Goal: Task Accomplishment & Management: Use online tool/utility

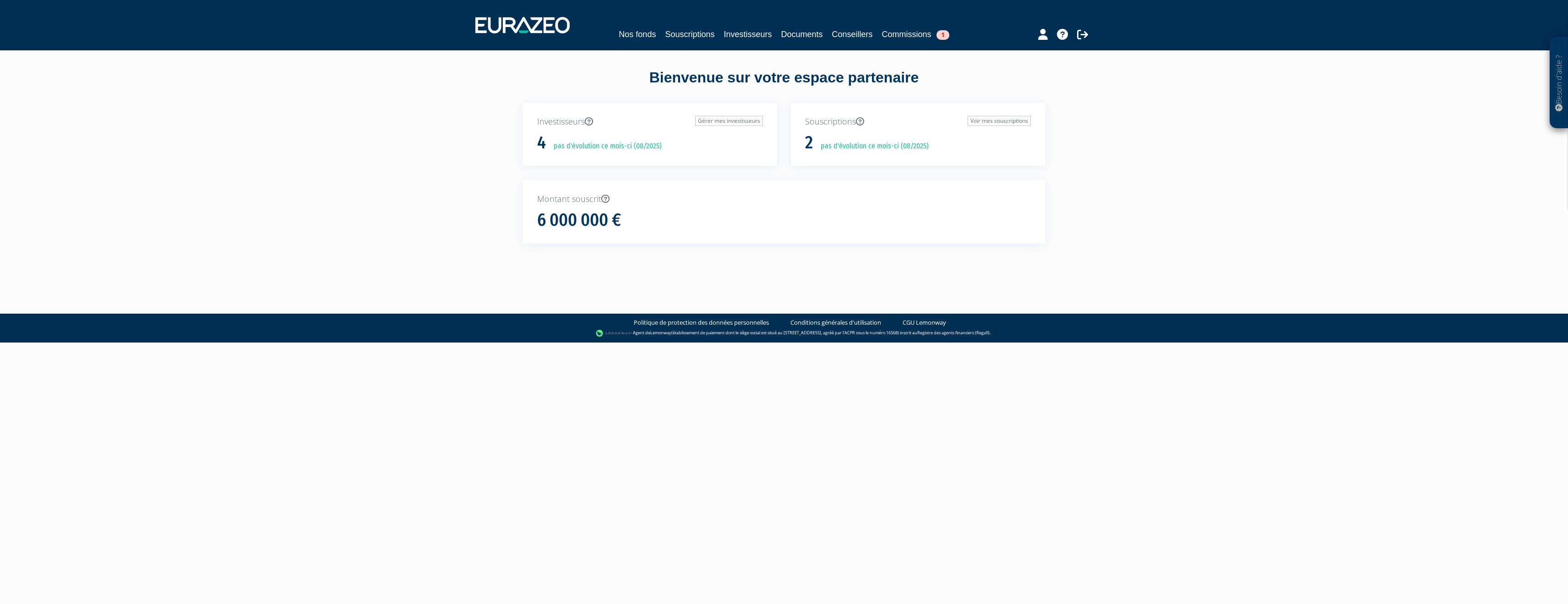
click at [905, 26] on div "Nos fonds Souscriptions Investisseurs Documents Conseillers Commissions 1" at bounding box center [784, 26] width 631 height 34
click at [902, 38] on link "Commissions 1" at bounding box center [915, 34] width 68 height 13
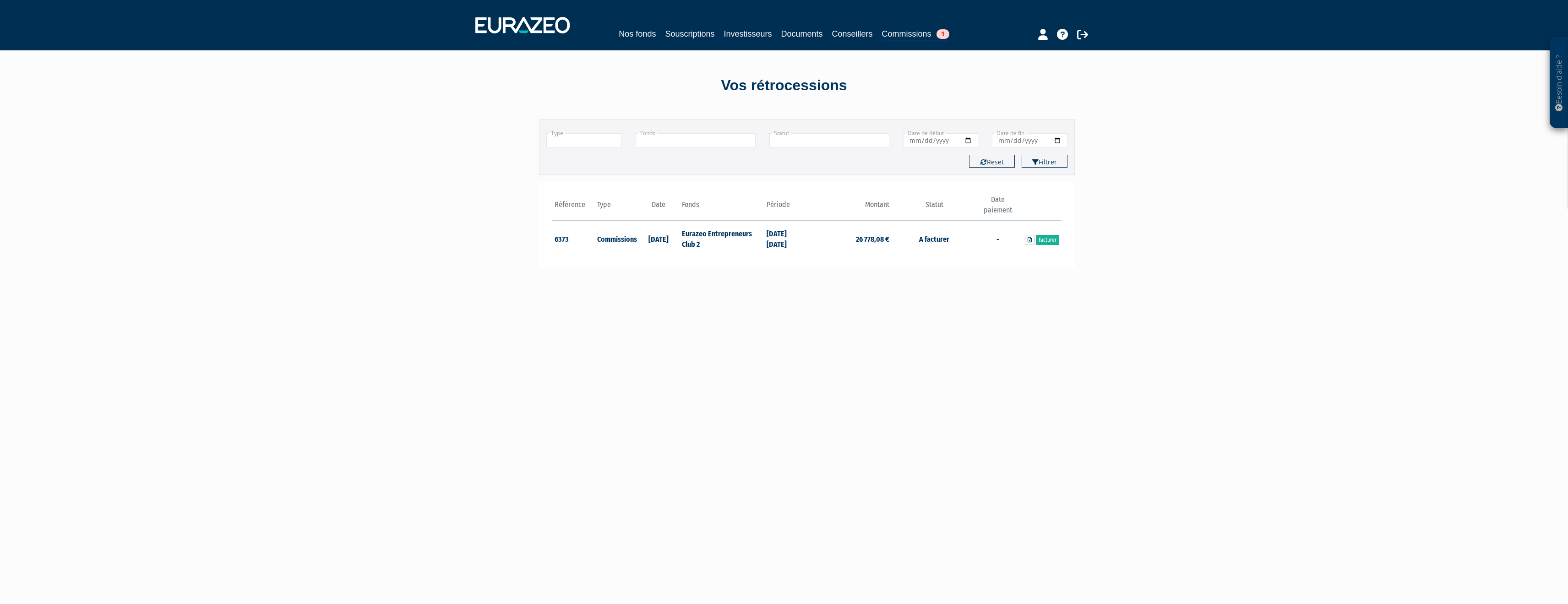
click at [644, 243] on td "31/07/2025" at bounding box center [658, 239] width 43 height 36
click at [1049, 241] on link "Facturer" at bounding box center [1048, 240] width 23 height 10
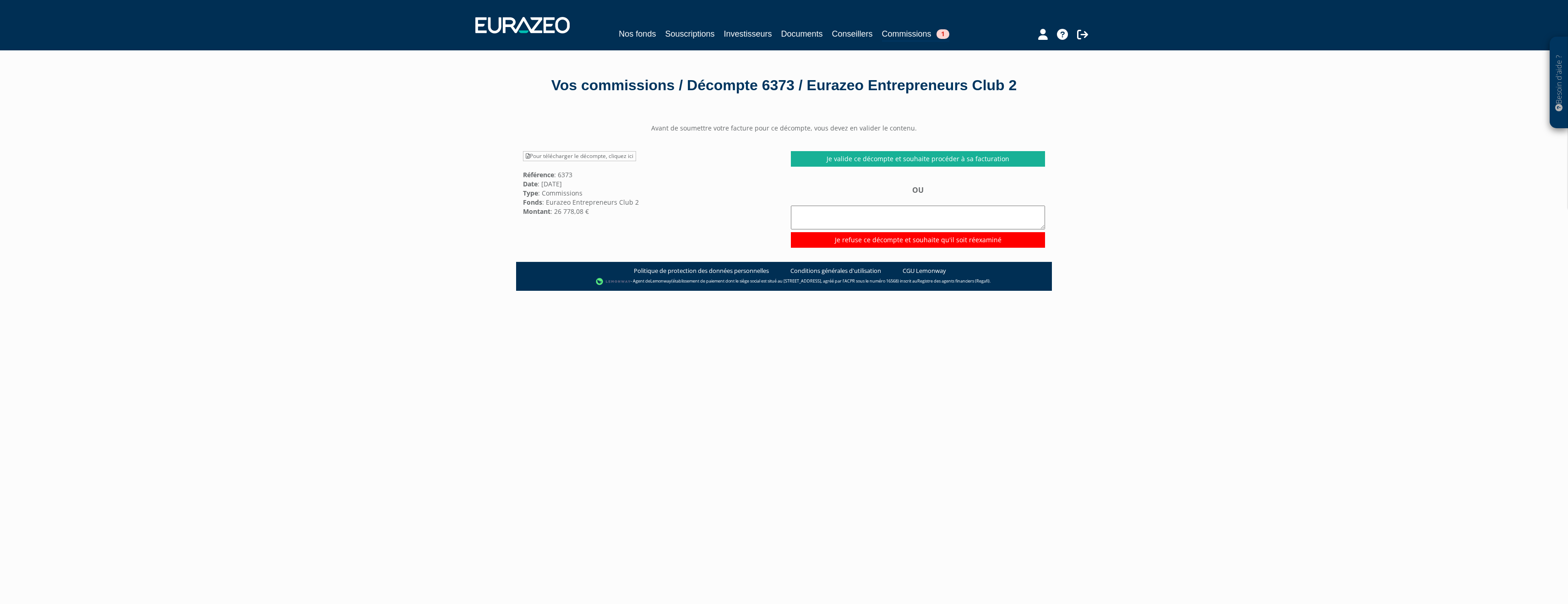
drag, startPoint x: 548, startPoint y: 212, endPoint x: 618, endPoint y: 211, distance: 70.0
click at [618, 211] on div "Pour télécharger le décompte, cliquez ici Référence : 6373 Date : 31/07/2025 Ty…" at bounding box center [650, 183] width 268 height 65
click at [644, 196] on div "Pour télécharger le décompte, cliquez ici Référence : 6373 Date : 31/07/2025 Ty…" at bounding box center [650, 183] width 268 height 65
click at [579, 155] on link "Pour télécharger le décompte, cliquez ici" at bounding box center [579, 156] width 113 height 10
click at [704, 200] on div "Pour télécharger le décompte, cliquez ici Référence : 6373 Date : 31/07/2025 Ty…" at bounding box center [650, 183] width 268 height 65
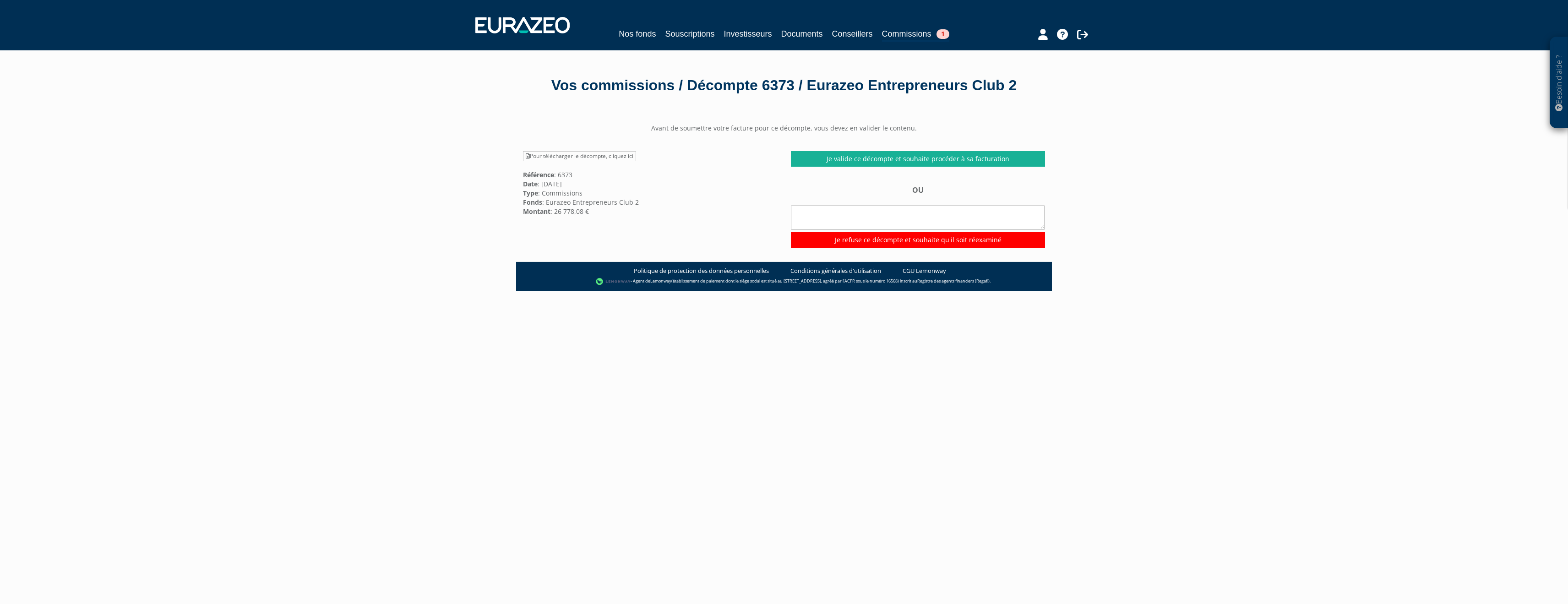
click at [906, 40] on link "Commissions 1" at bounding box center [915, 34] width 68 height 14
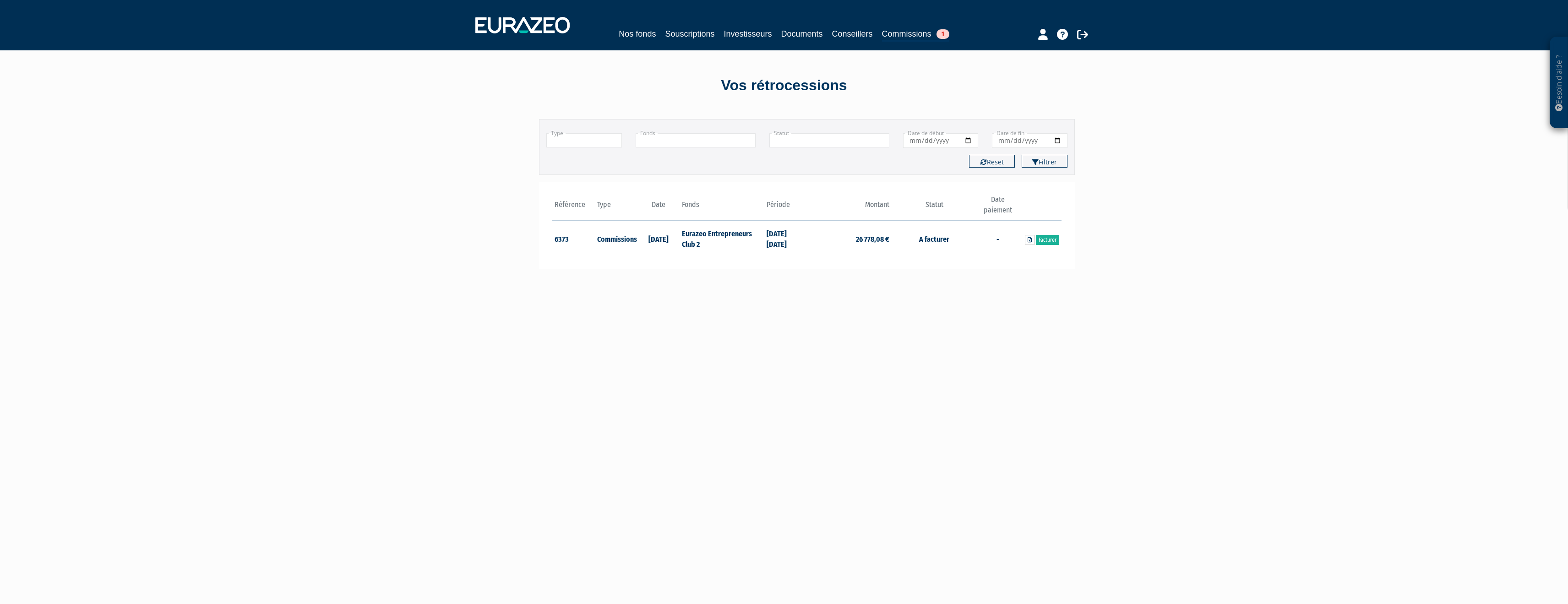
click at [721, 239] on td "Eurazeo Entrepreneurs Club 2" at bounding box center [721, 239] width 85 height 36
click at [707, 239] on td "Eurazeo Entrepreneurs Club 2" at bounding box center [721, 239] width 85 height 36
click at [702, 232] on td "Eurazeo Entrepreneurs Club 2" at bounding box center [721, 239] width 85 height 36
click at [646, 246] on td "31/07/2025" at bounding box center [658, 239] width 43 height 36
click at [641, 239] on td "[DATE]" at bounding box center [658, 239] width 43 height 36
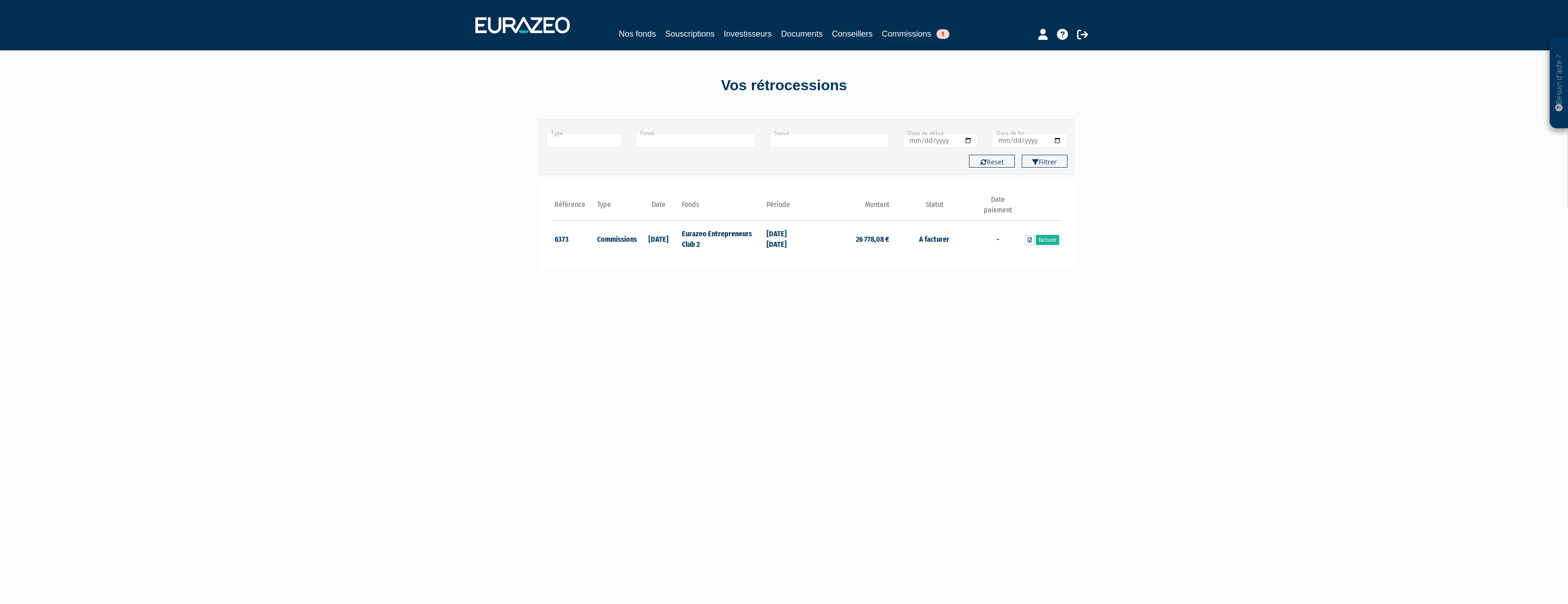
click at [565, 245] on td "6373" at bounding box center [573, 239] width 43 height 36
click at [774, 214] on th "Période" at bounding box center [786, 208] width 43 height 26
click at [1053, 236] on link "Facturer" at bounding box center [1048, 240] width 23 height 10
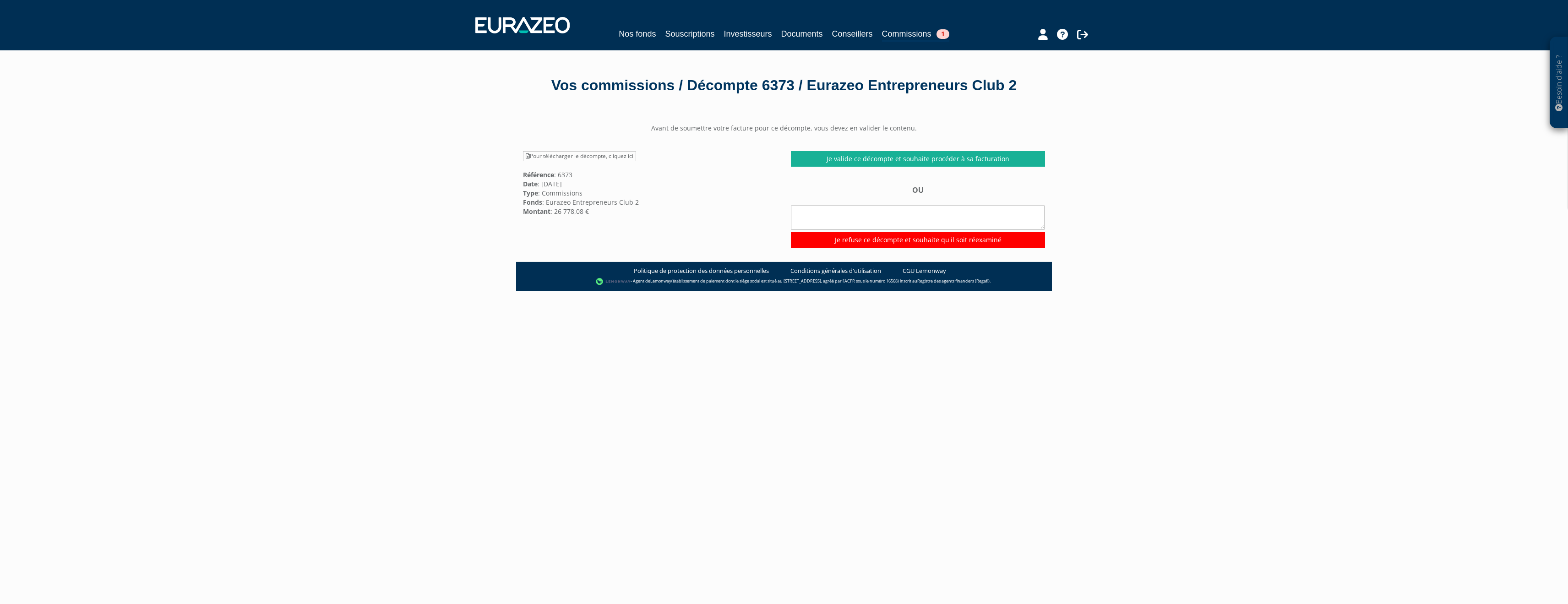
drag, startPoint x: 558, startPoint y: 210, endPoint x: 620, endPoint y: 210, distance: 62.0
click at [620, 210] on div "Pour télécharger le décompte, cliquez ici Référence : 6373 Date : [DATE] Type :…" at bounding box center [650, 183] width 268 height 65
click at [628, 220] on div "Avant de soumettre votre facture pour ce décompte, vous devez en valider le con…" at bounding box center [784, 186] width 536 height 124
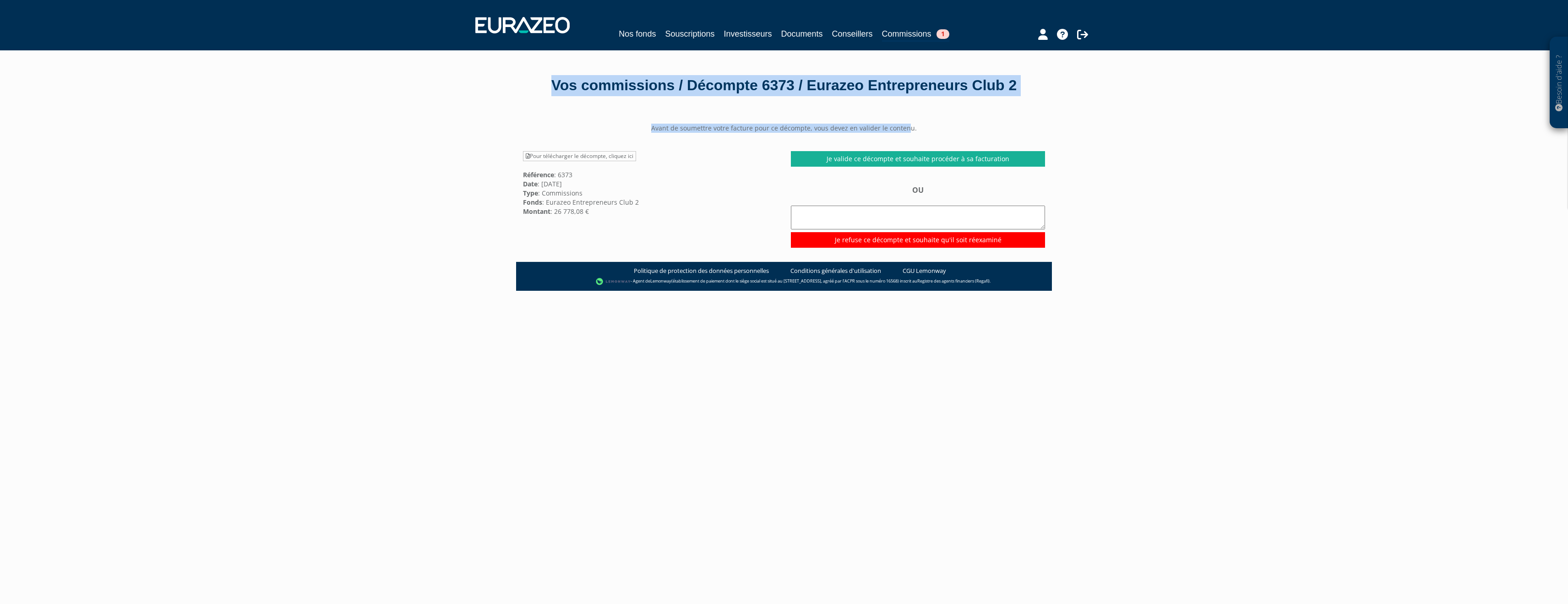
drag, startPoint x: 551, startPoint y: 86, endPoint x: 909, endPoint y: 127, distance: 360.3
click at [909, 127] on div "Vos commissions / Décompte 6373 / Eurazeo Entrepreneurs Club 2 Avant de soumett…" at bounding box center [784, 382] width 536 height 664
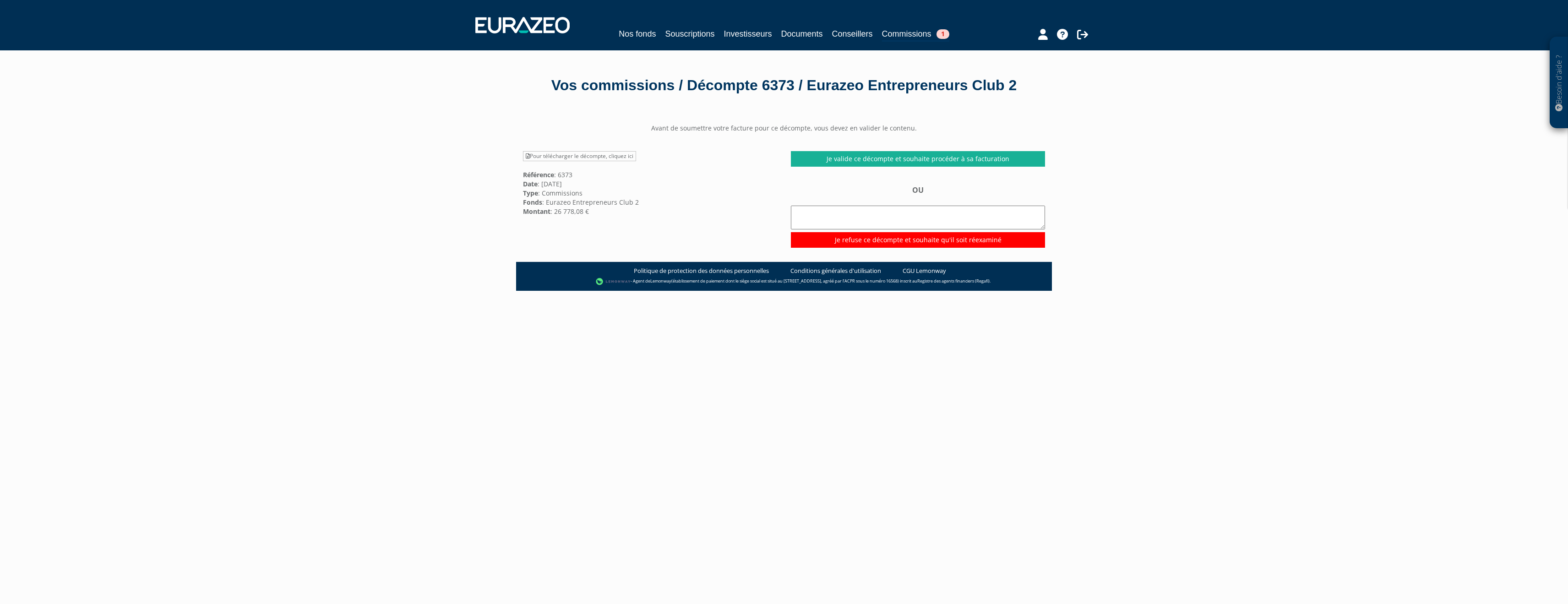
click at [927, 133] on div "Avant de soumettre votre facture pour ce décompte, vous devez en valider le con…" at bounding box center [784, 186] width 536 height 124
drag, startPoint x: 929, startPoint y: 131, endPoint x: 705, endPoint y: 130, distance: 224.0
click at [705, 131] on center "Avant de soumettre votre facture pour ce décompte, vous devez en valider le con…" at bounding box center [784, 128] width 536 height 9
click at [705, 153] on div "Pour télécharger le décompte, cliquez ici Référence : 6373 Date : 31/07/2025 Ty…" at bounding box center [650, 183] width 268 height 65
click at [890, 159] on link "Je valide ce décompte et souhaite procéder à sa facturation" at bounding box center [918, 159] width 254 height 16
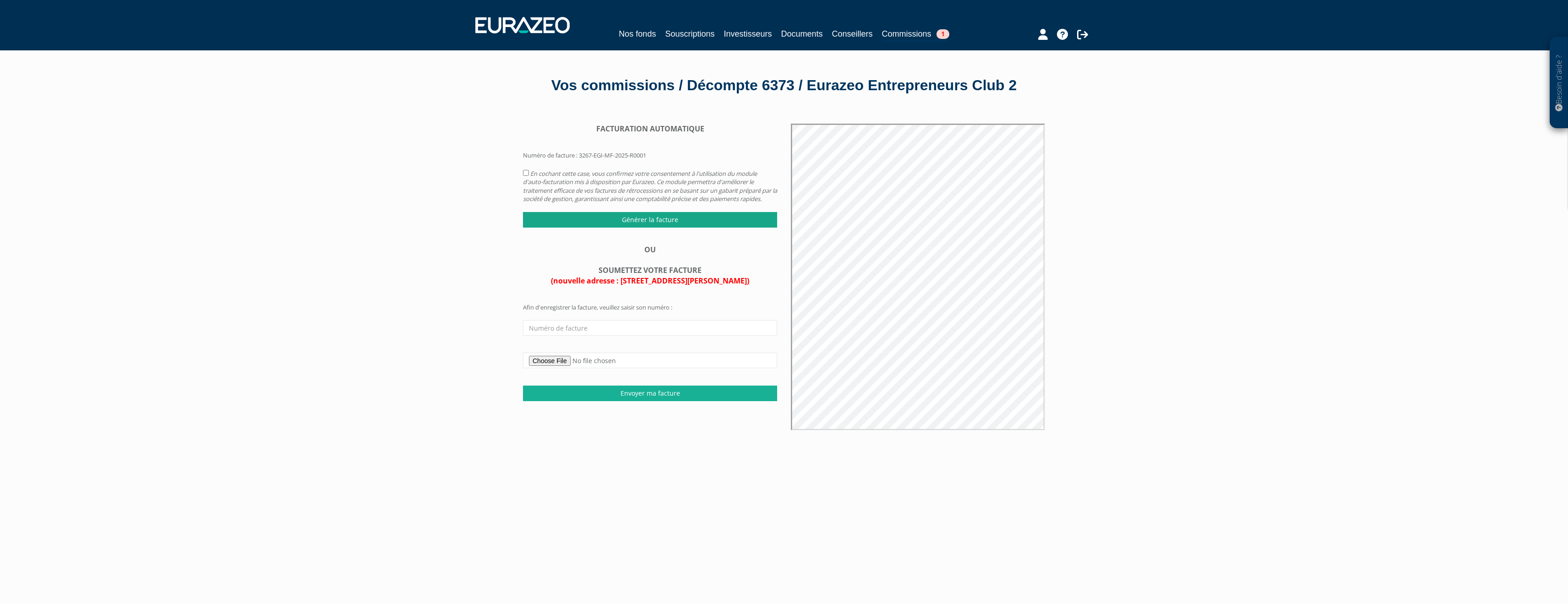
click at [694, 219] on input "Générer la facture" at bounding box center [650, 220] width 254 height 16
click at [519, 170] on div "FACTURATION AUTOMATIQUE Numéro de facture : 3267-EGI-MF-2025-R0001 OU" at bounding box center [650, 262] width 268 height 278
click at [525, 170] on input "checkbox" at bounding box center [526, 173] width 6 height 6
checkbox input "true"
click at [654, 226] on input "Générer la facture" at bounding box center [650, 220] width 254 height 16
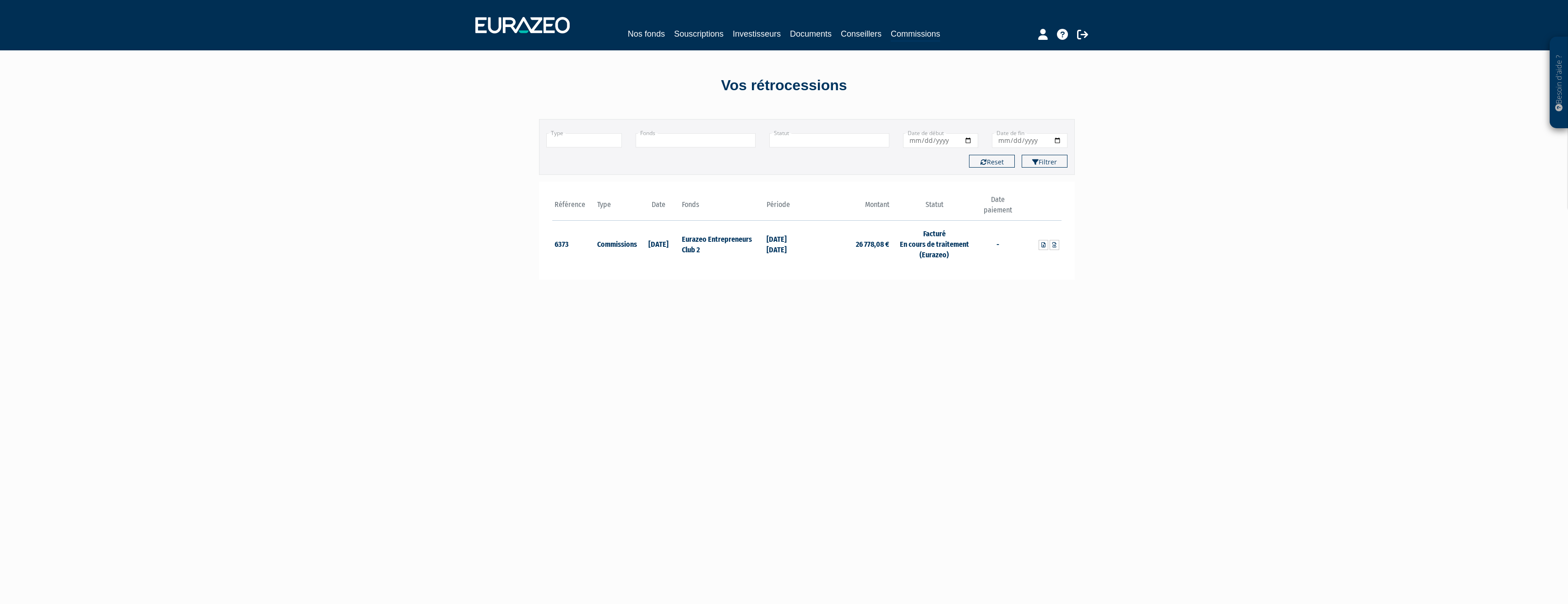
click at [805, 33] on link "Documents" at bounding box center [811, 33] width 41 height 13
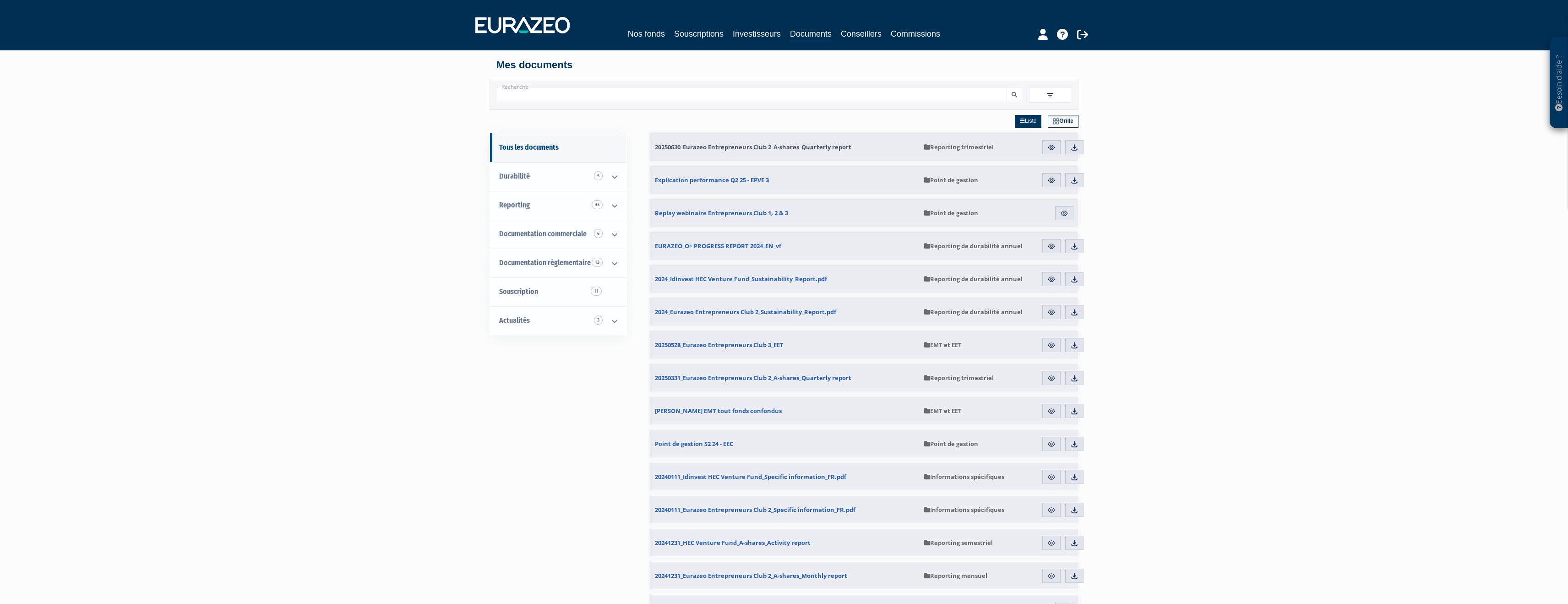
click at [727, 147] on span "20250630_Eurazeo Entrepreneurs Club 2_A-shares_Quarterly report" at bounding box center [753, 147] width 197 height 9
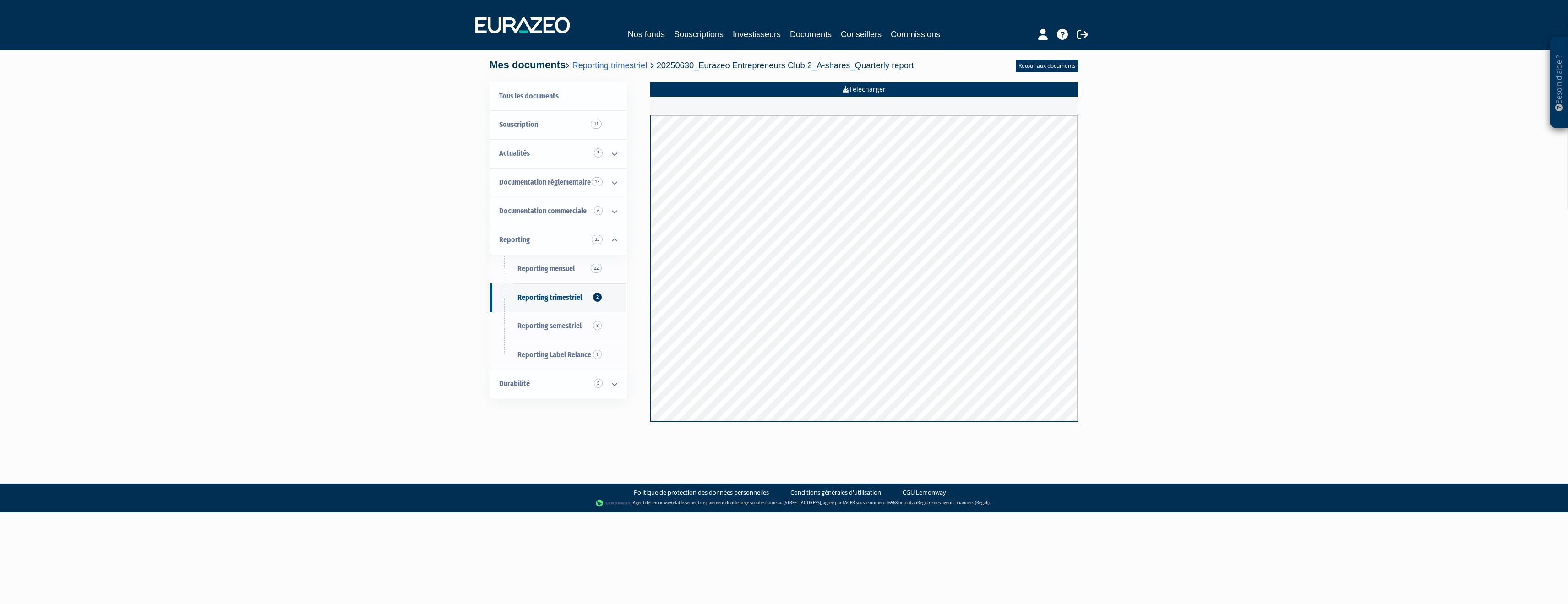
click at [863, 87] on link "Télécharger" at bounding box center [864, 90] width 428 height 15
